Goal: Find specific page/section: Find specific page/section

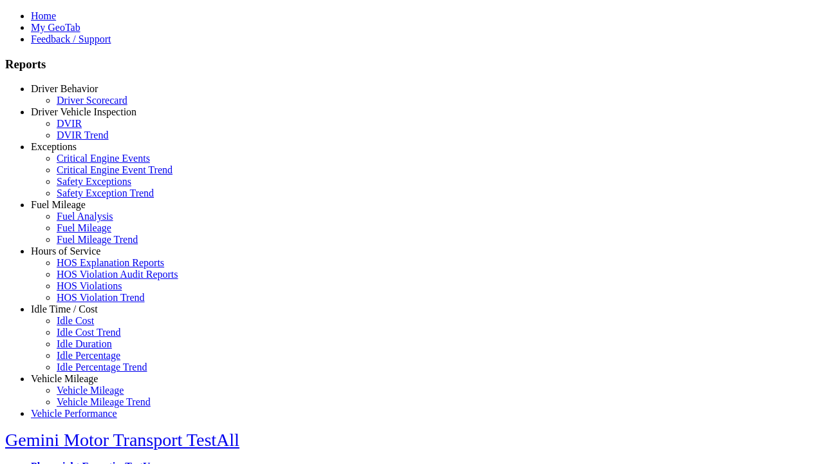
click at [74, 152] on link "Exceptions" at bounding box center [54, 146] width 46 height 11
click at [84, 187] on link "Safety Exceptions" at bounding box center [94, 181] width 75 height 11
select select "**********"
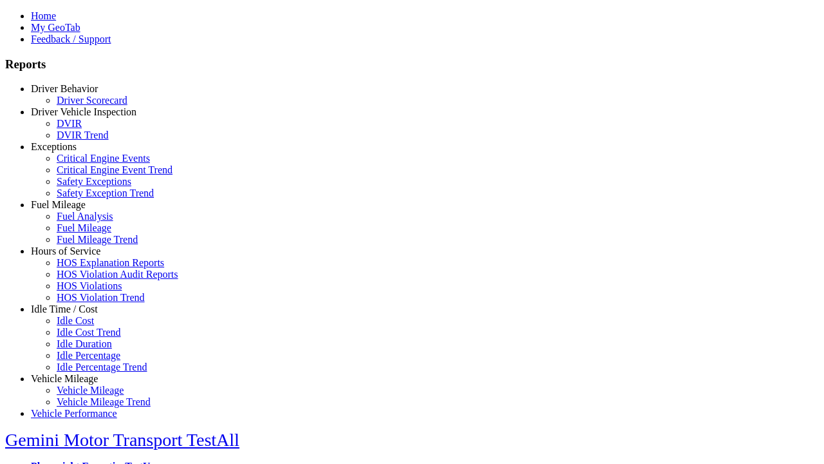
type input "**********"
